Goal: Task Accomplishment & Management: Use online tool/utility

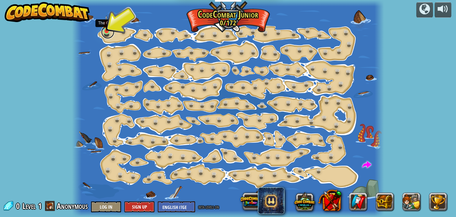
click at [111, 31] on link at bounding box center [107, 31] width 13 height 13
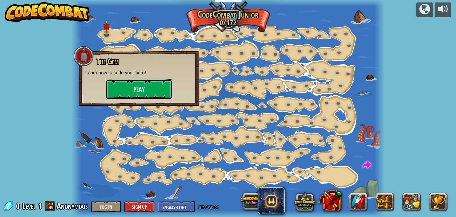
click at [122, 87] on button "Play" at bounding box center [139, 89] width 67 height 20
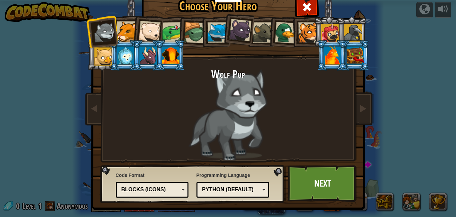
click at [267, 33] on li at bounding box center [283, 31] width 32 height 32
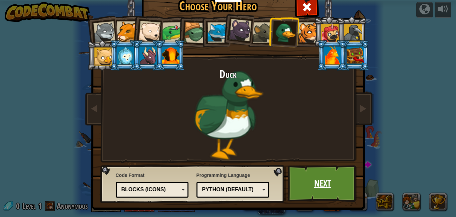
click at [315, 193] on link "Next" at bounding box center [323, 183] width 70 height 37
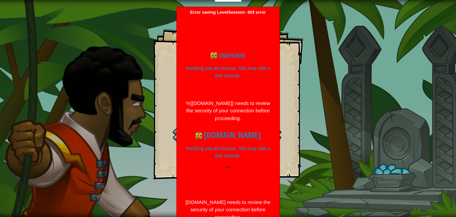
click at [104, 135] on div "The Gem Goals Start Level Error loading from server. Try refreshing the page. Y…" at bounding box center [228, 108] width 456 height 217
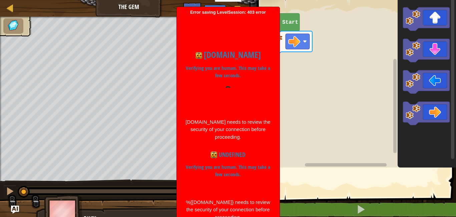
click at [322, 138] on rect "Blockly Workspace" at bounding box center [356, 82] width 201 height 171
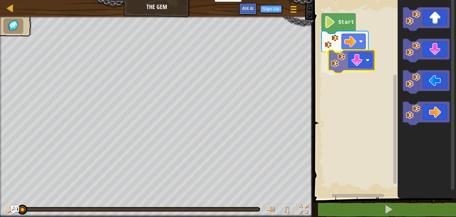
click at [347, 67] on div "Start" at bounding box center [384, 97] width 145 height 201
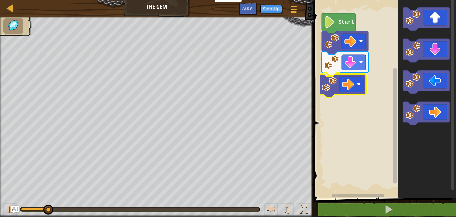
click at [331, 90] on div "Start" at bounding box center [384, 97] width 145 height 201
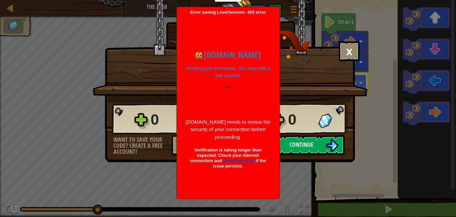
click at [355, 133] on div "0 Level 1 0 Want to save your code? Create a free account! Sign Up to Save Prog…" at bounding box center [230, 129] width 250 height 52
click at [339, 132] on div "1 Level 1 0" at bounding box center [230, 119] width 237 height 32
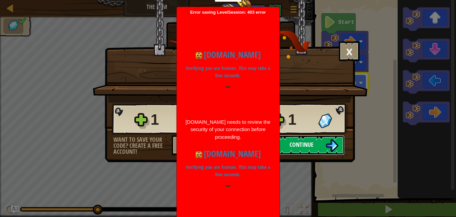
click at [317, 140] on button "Continue" at bounding box center [302, 145] width 86 height 20
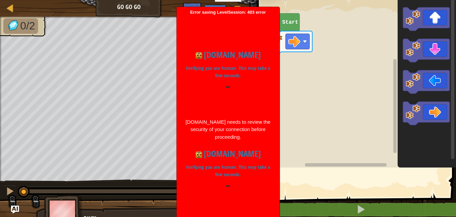
click at [179, 137] on div "Error saving LevelSession: 403 error Just a moment... codecombat.com Verifying …" at bounding box center [228, 191] width 103 height 368
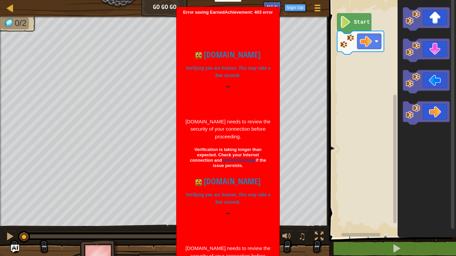
click at [279, 109] on div "Error saving EarnedAchievement: 403 error Just a moment... codecombat.com Verif…" at bounding box center [228, 155] width 103 height 297
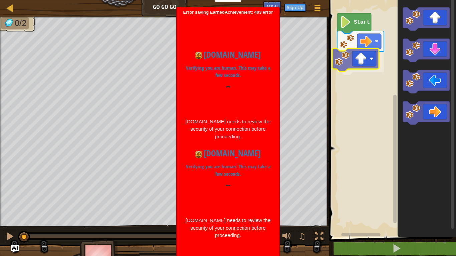
click at [352, 66] on div "Start" at bounding box center [391, 117] width 129 height 241
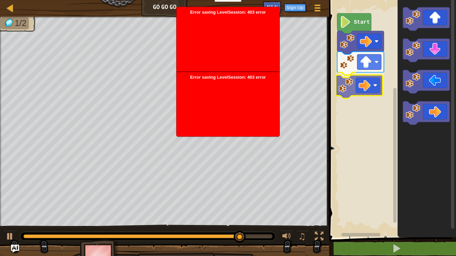
click at [356, 94] on div "Start" at bounding box center [391, 117] width 129 height 241
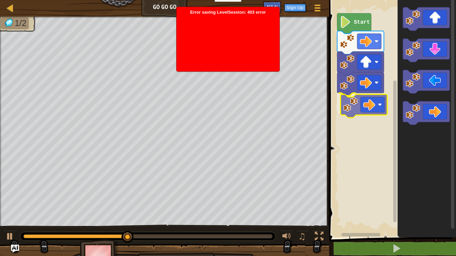
click at [359, 107] on div "Start" at bounding box center [391, 117] width 129 height 241
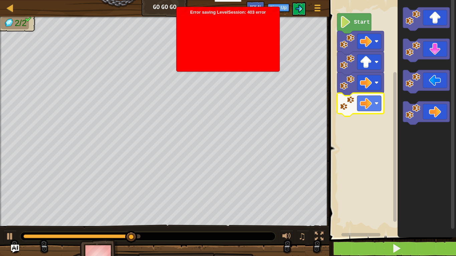
click at [375, 250] on body "Educators Create Free Account School & District Solutions Teacher Toolkit Previ…" at bounding box center [228, 128] width 456 height 256
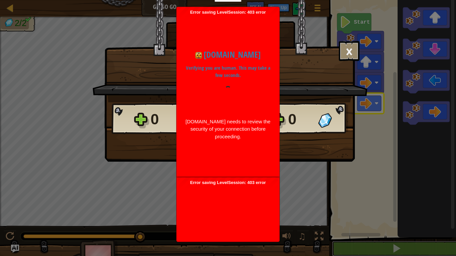
scroll to position [0, 0]
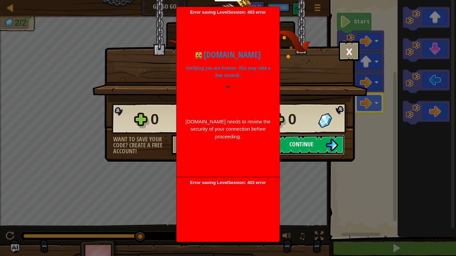
click at [314, 140] on button "Continue" at bounding box center [301, 145] width 86 height 20
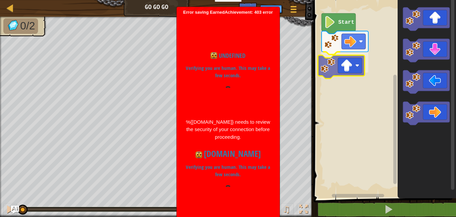
click at [335, 72] on div "Start" at bounding box center [384, 97] width 145 height 201
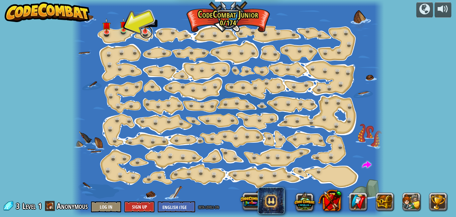
click at [144, 32] on link at bounding box center [146, 31] width 13 height 13
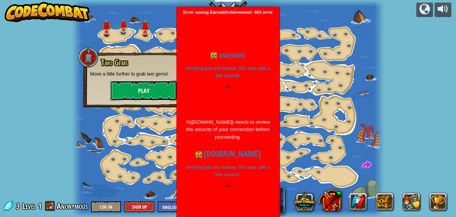
click at [142, 95] on button "Play" at bounding box center [144, 90] width 67 height 20
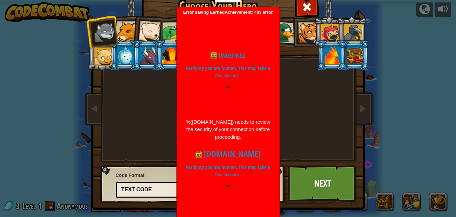
drag, startPoint x: 143, startPoint y: 28, endPoint x: 152, endPoint y: 42, distance: 16.6
click at [142, 28] on div at bounding box center [150, 32] width 22 height 22
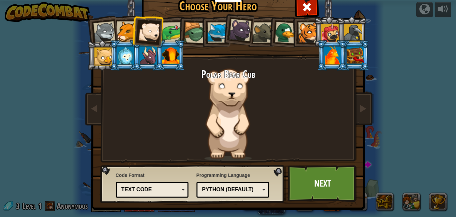
click at [264, 28] on div at bounding box center [263, 32] width 20 height 20
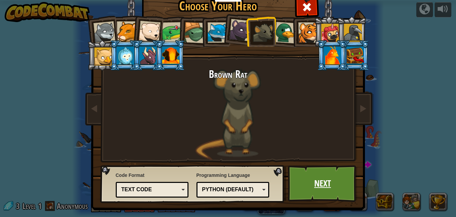
click at [328, 192] on link "Next" at bounding box center [323, 183] width 70 height 37
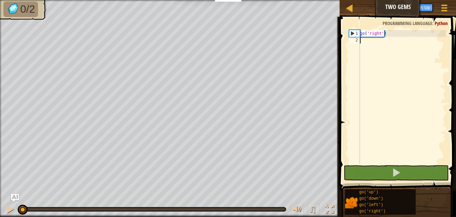
click at [369, 39] on div "go ( 'right' )" at bounding box center [402, 103] width 87 height 147
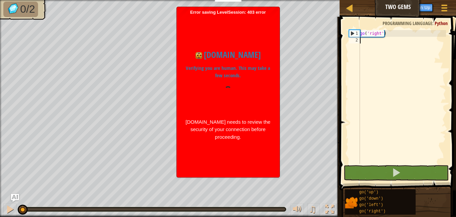
type textarea "g"
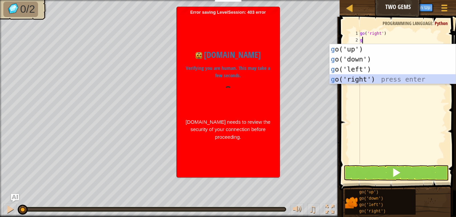
click at [361, 75] on div "g o('up') press enter g o('down') press enter g o('left') press enter g o('righ…" at bounding box center [393, 74] width 126 height 60
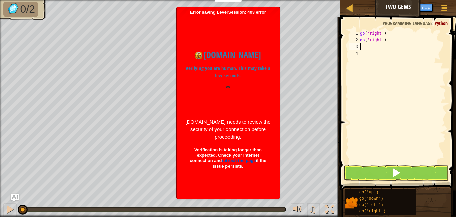
type textarea "g"
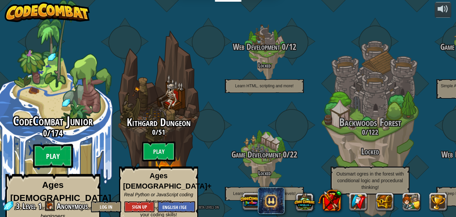
click at [43, 144] on btn "Play" at bounding box center [53, 156] width 40 height 24
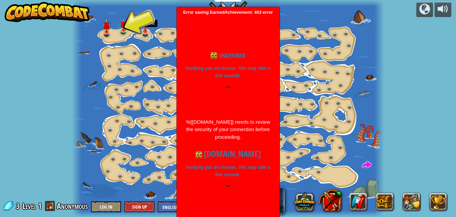
click at [146, 30] on img at bounding box center [145, 22] width 8 height 19
